Goal: Task Accomplishment & Management: Use online tool/utility

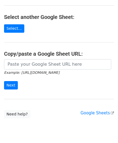
scroll to position [54, 0]
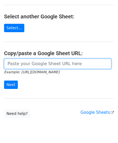
click at [25, 66] on input "url" at bounding box center [57, 64] width 107 height 10
paste input "[URL][DOMAIN_NAME]"
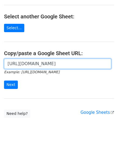
scroll to position [0, 115]
type input "[URL][DOMAIN_NAME]"
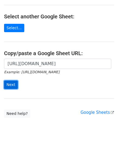
click at [12, 85] on input "Next" at bounding box center [11, 85] width 14 height 8
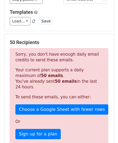
scroll to position [183, 0]
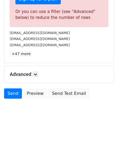
click at [40, 74] on h5 "Advanced" at bounding box center [59, 74] width 99 height 6
click at [37, 73] on icon at bounding box center [35, 74] width 3 height 3
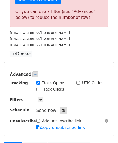
click at [62, 109] on icon at bounding box center [64, 111] width 4 height 4
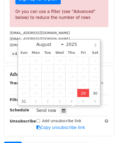
type input "2025-08-29 12:00"
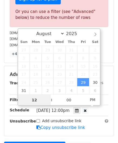
paste input "0"
type input "10"
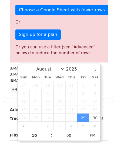
type input "2025-08-29 22:00"
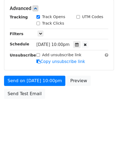
scroll to position [248, 0]
